Goal: Task Accomplishment & Management: Manage account settings

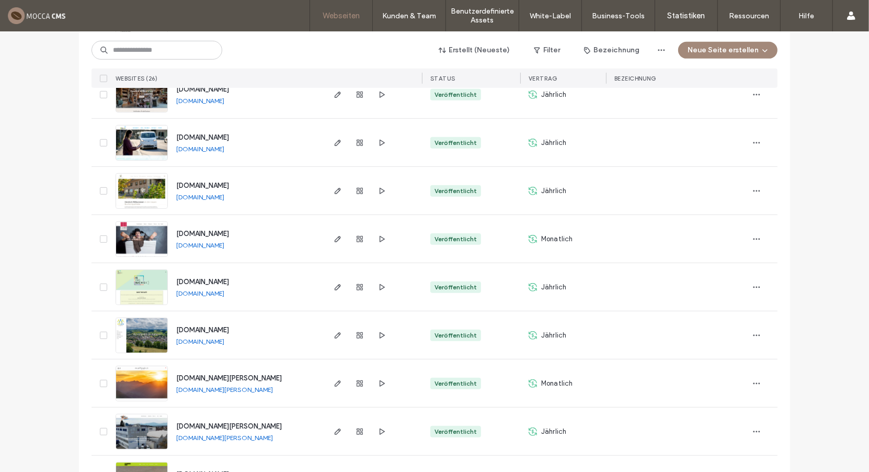
scroll to position [671, 0]
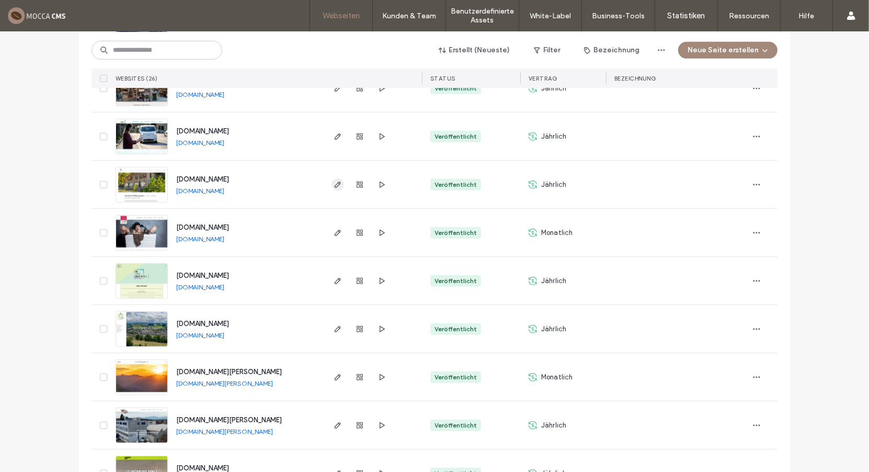
click at [335, 183] on use "button" at bounding box center [338, 184] width 6 height 6
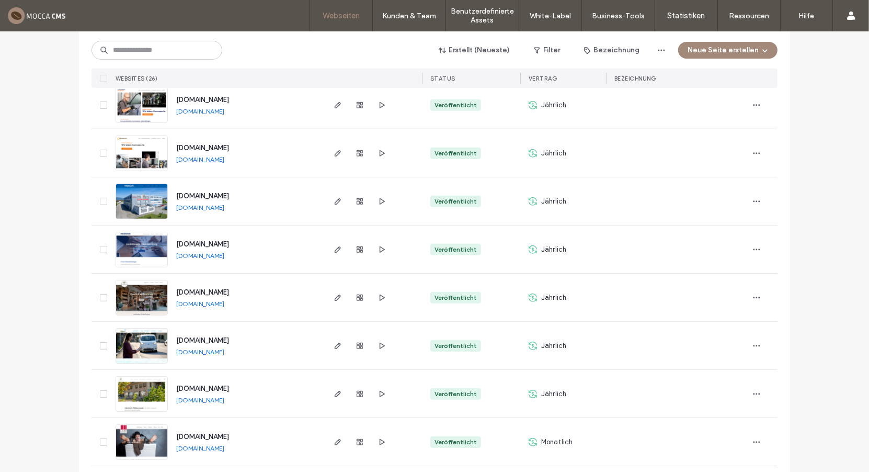
scroll to position [462, 0]
click at [357, 392] on use "button" at bounding box center [360, 393] width 6 height 6
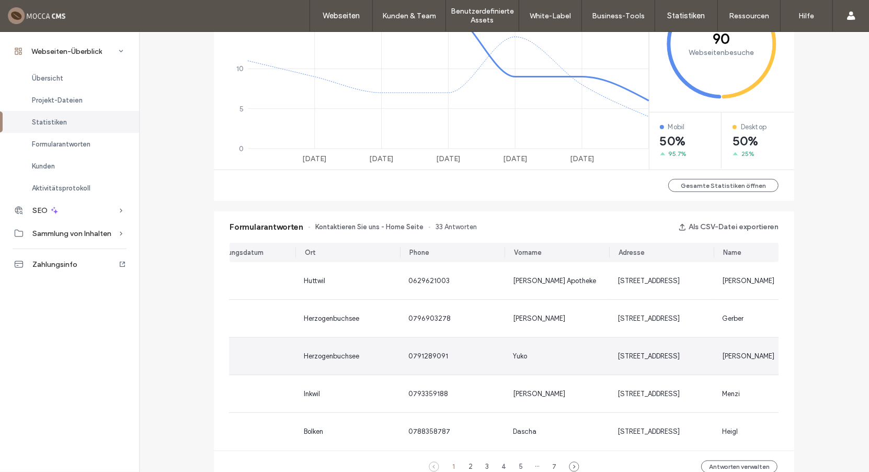
scroll to position [0, 71]
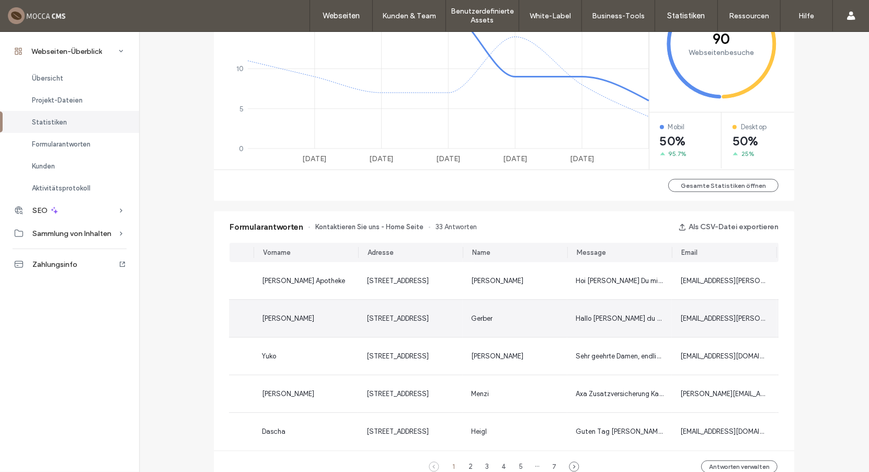
click at [571, 318] on div "Hallo Valérie Kannst du mir bis morgen Dienstag vormittags Jakavi beschaffen. W…" at bounding box center [619, 318] width 105 height 37
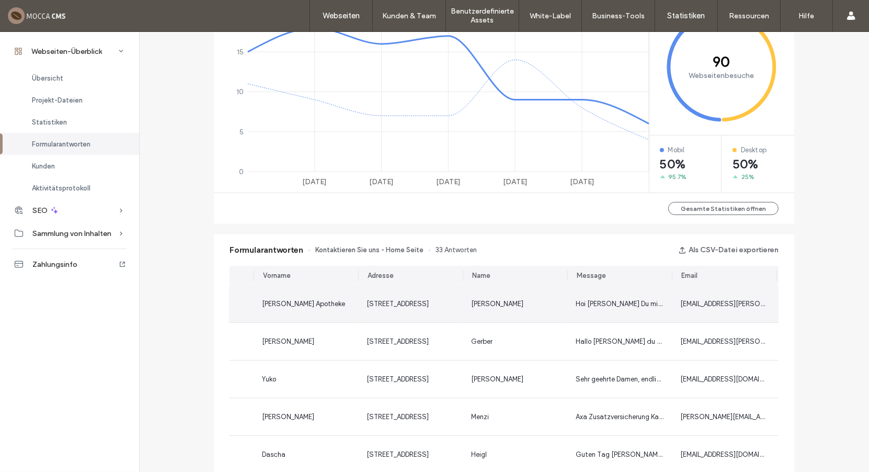
click at [586, 303] on span "Hoi Valérie Kannst Du mir bitte den Erhalt und die Korrektheit der korrigierten…" at bounding box center [824, 304] width 497 height 8
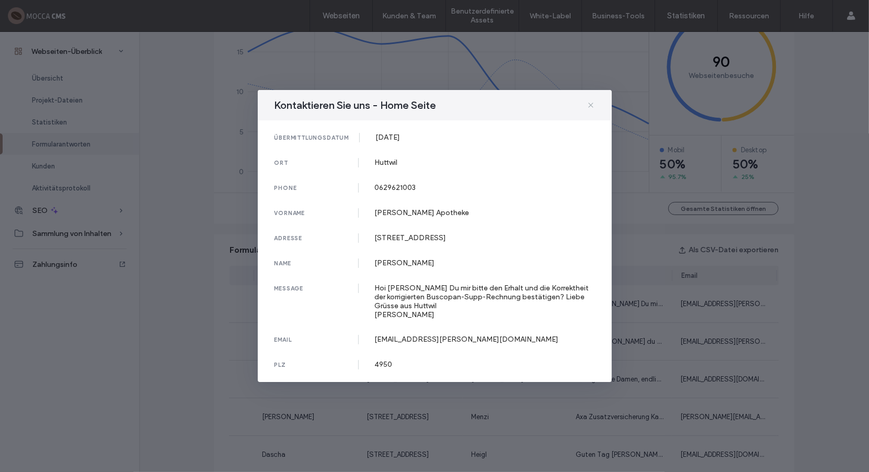
click at [591, 106] on use at bounding box center [590, 104] width 5 height 5
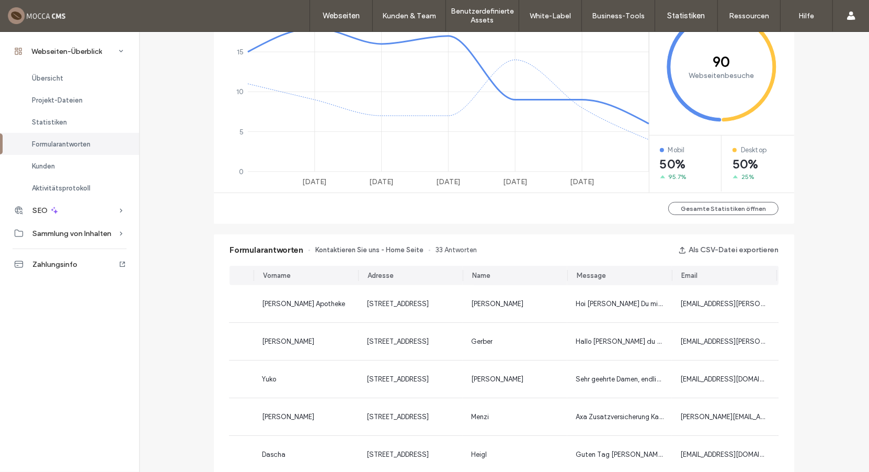
click at [53, 18] on div at bounding box center [67, 15] width 119 height 17
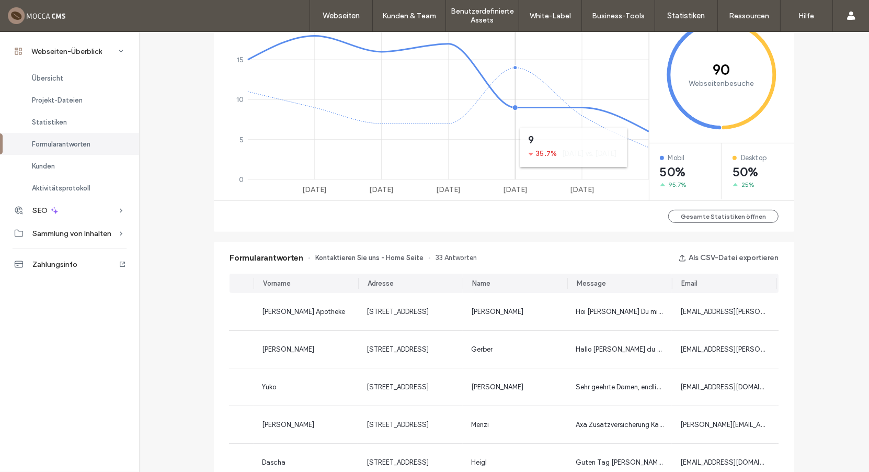
scroll to position [466, 0]
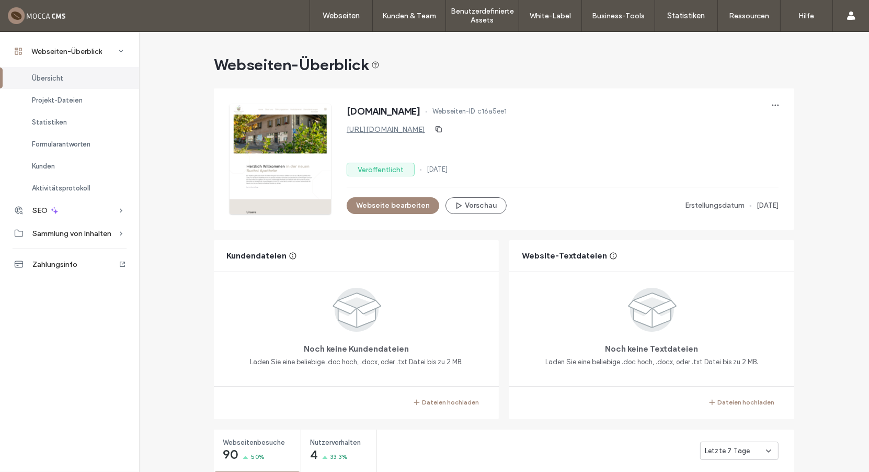
click at [283, 158] on div at bounding box center [280, 159] width 101 height 110
